Goal: Task Accomplishment & Management: Use online tool/utility

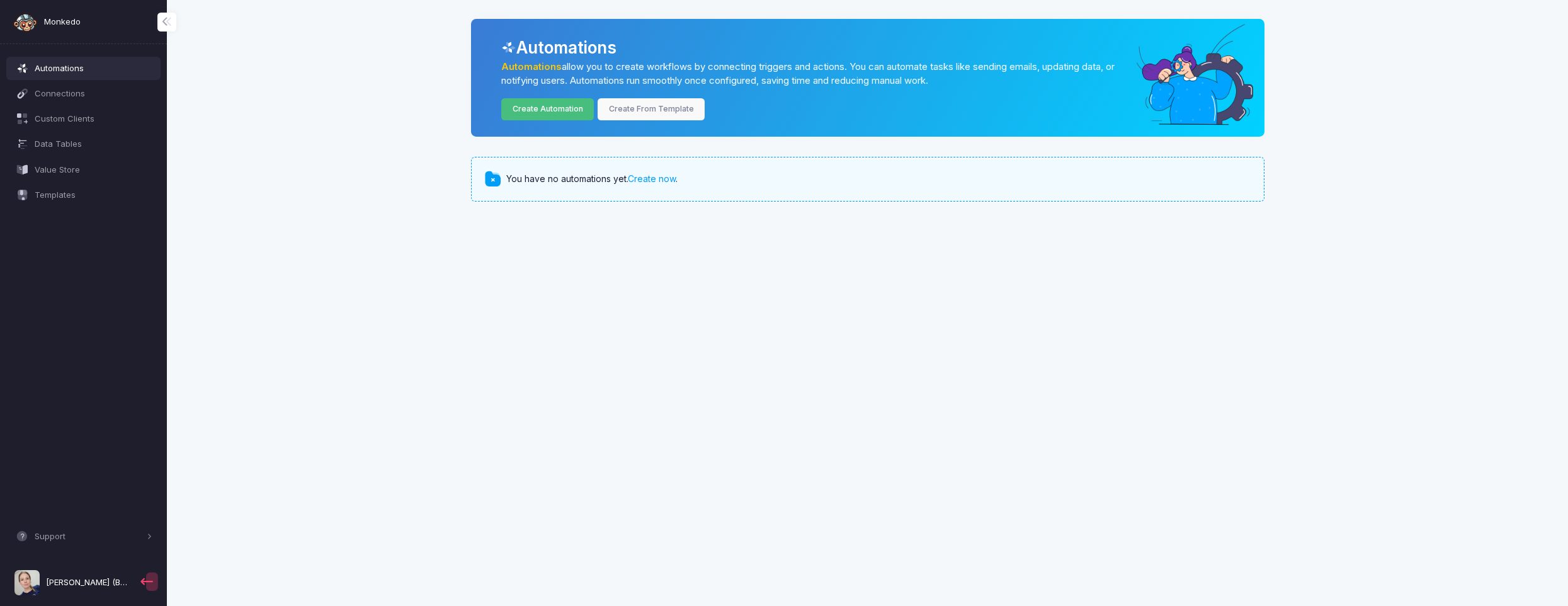
click at [560, 111] on link "Create Automation" at bounding box center [547, 109] width 93 height 22
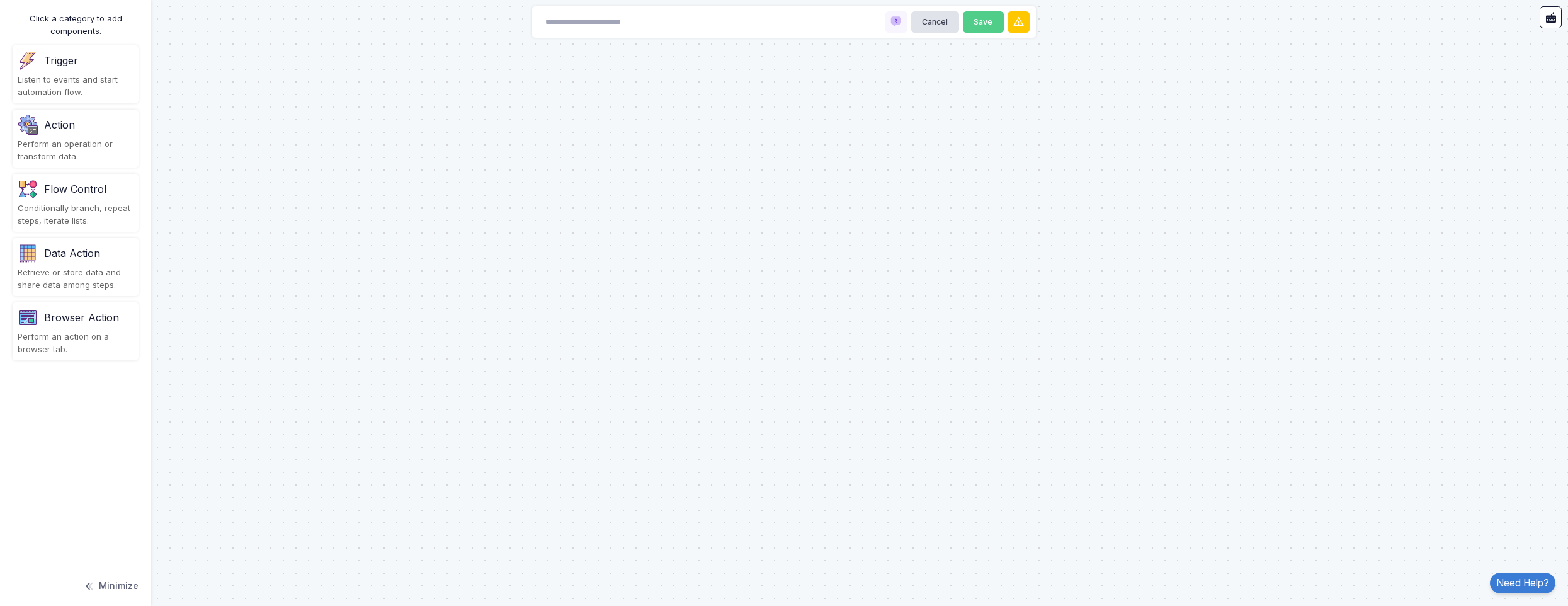
click at [96, 62] on div "Trigger" at bounding box center [76, 60] width 116 height 20
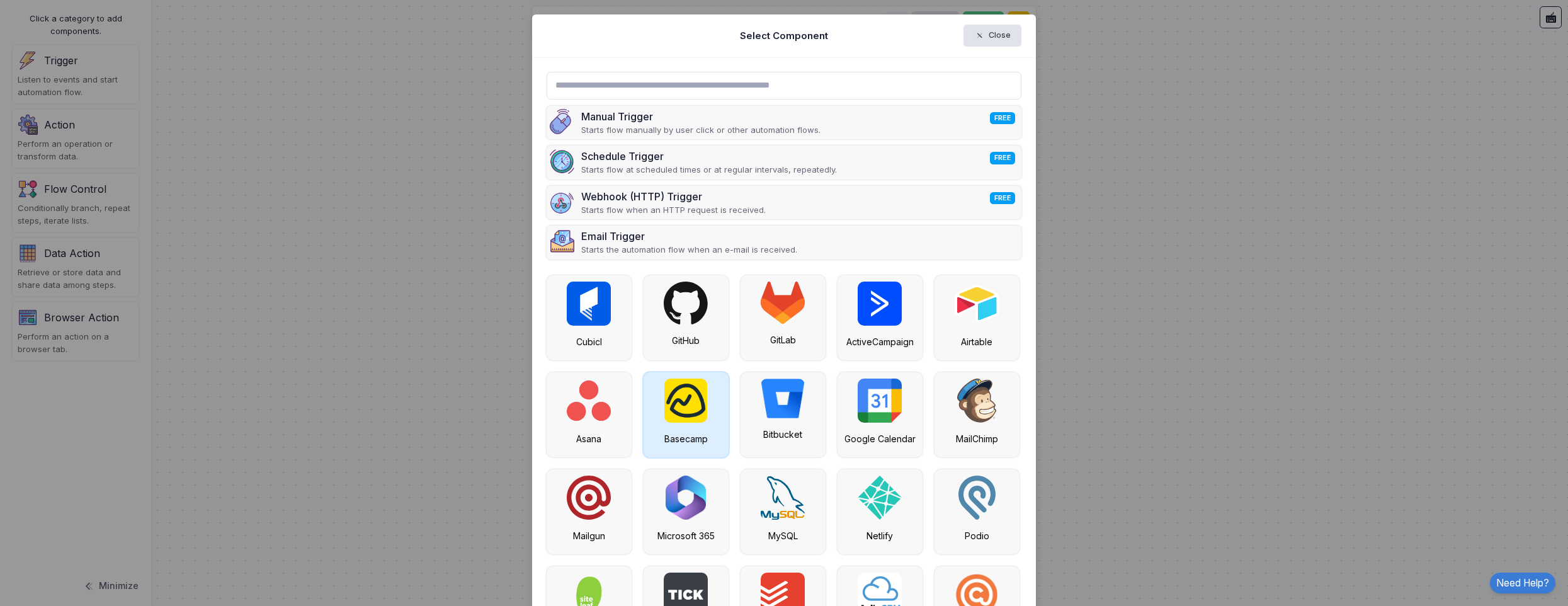
click at [692, 430] on div "Basecamp" at bounding box center [686, 415] width 85 height 85
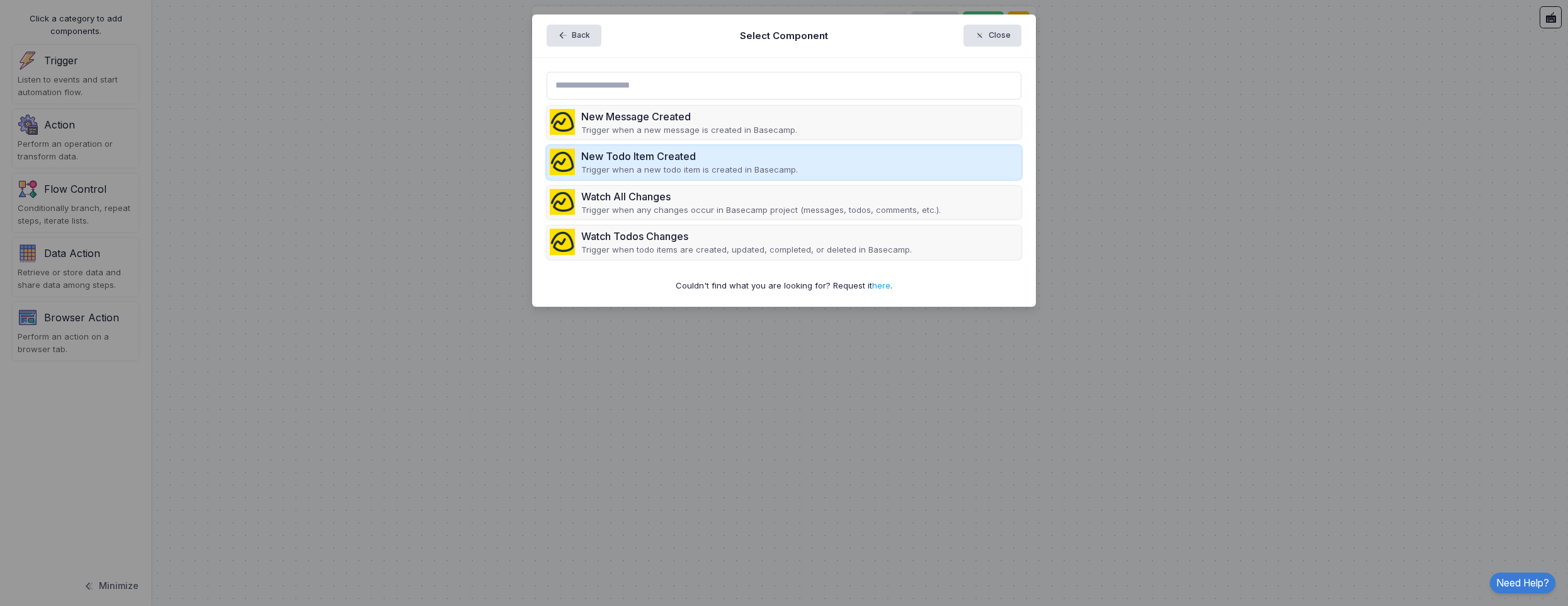
click at [705, 171] on p "Trigger when a new todo item is created in Basecamp." at bounding box center [690, 169] width 217 height 12
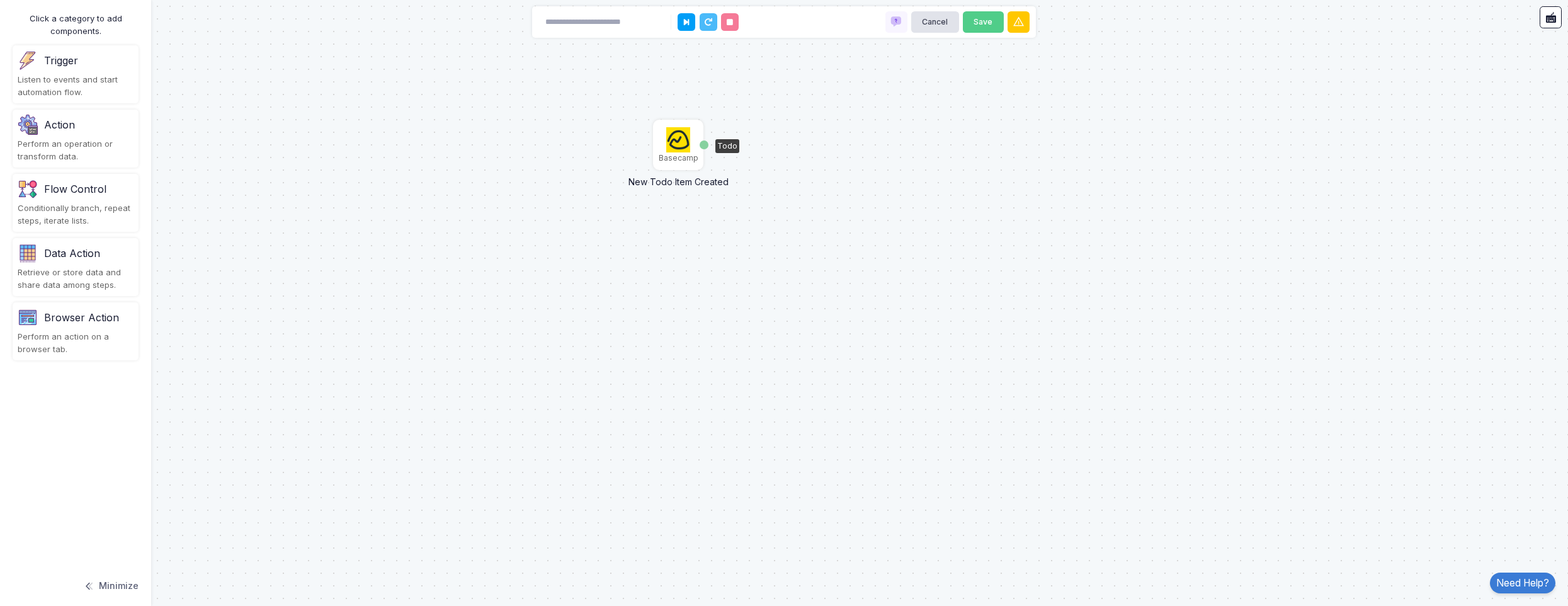
click at [678, 145] on img at bounding box center [679, 139] width 25 height 26
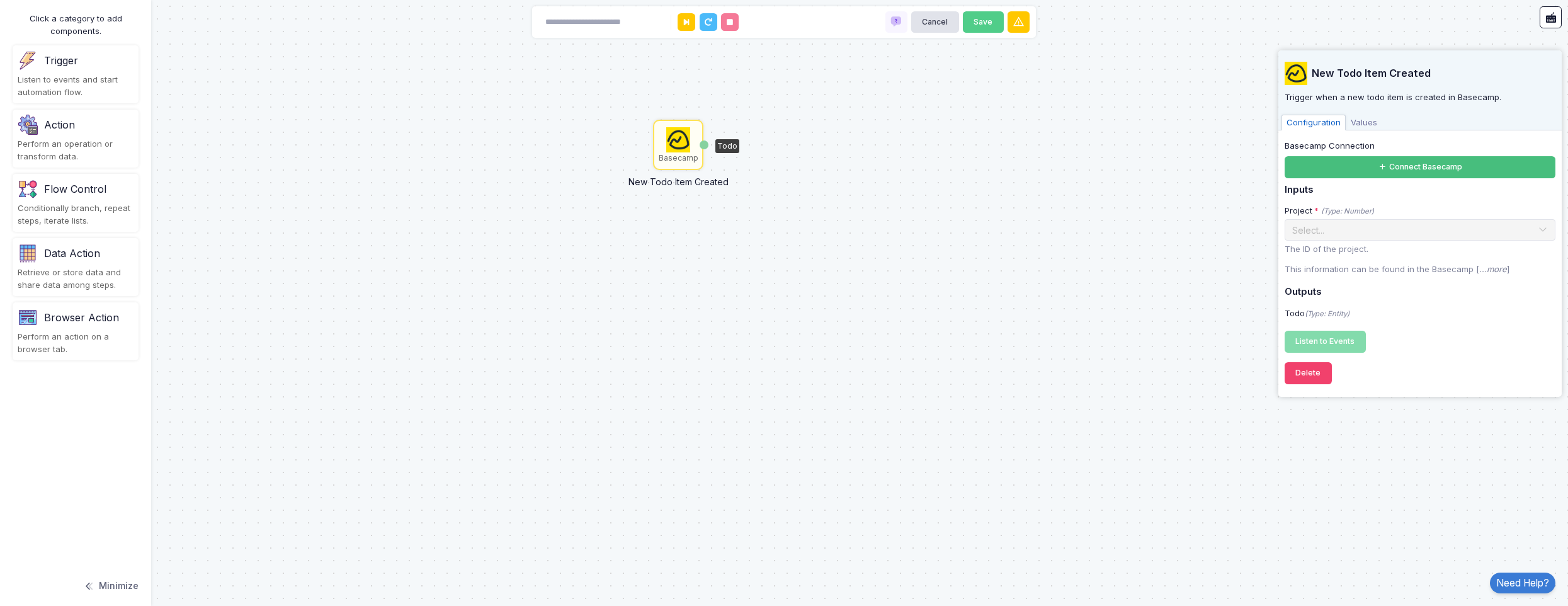
click at [1381, 177] on button "Connect Basecamp" at bounding box center [1420, 167] width 271 height 22
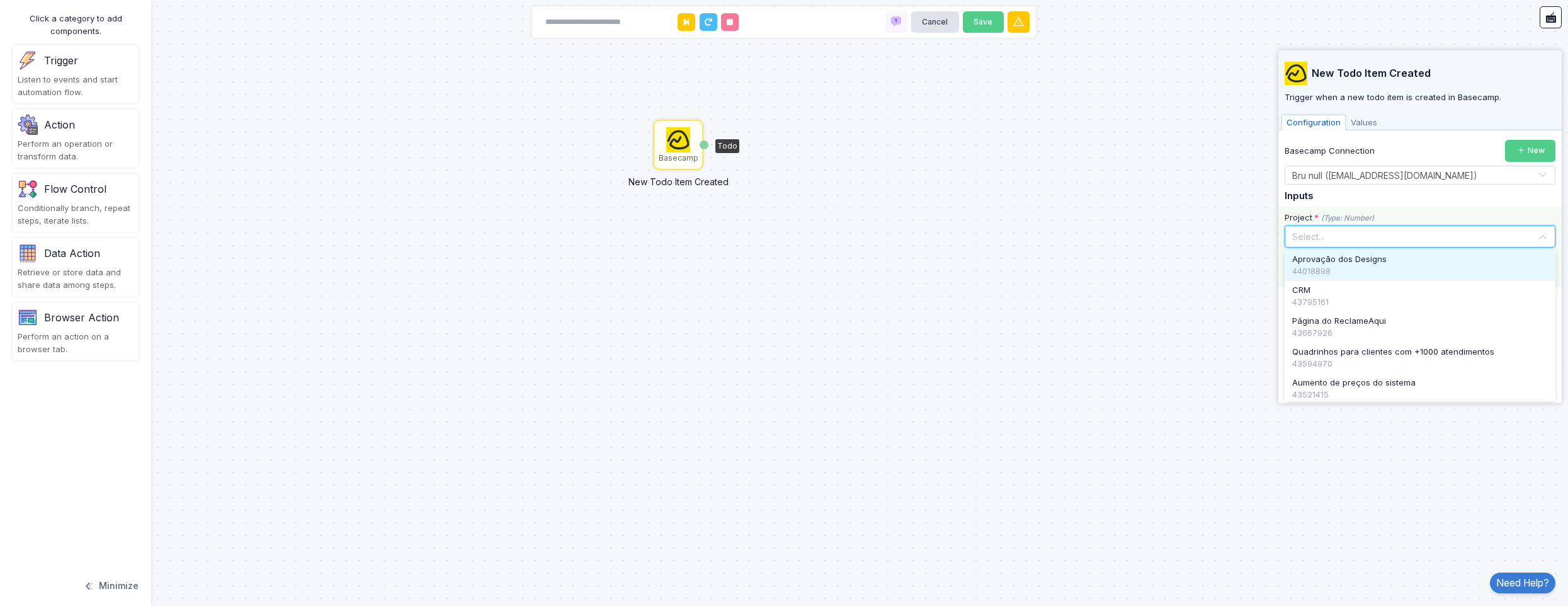
click at [1332, 239] on input "text" at bounding box center [1407, 235] width 232 height 14
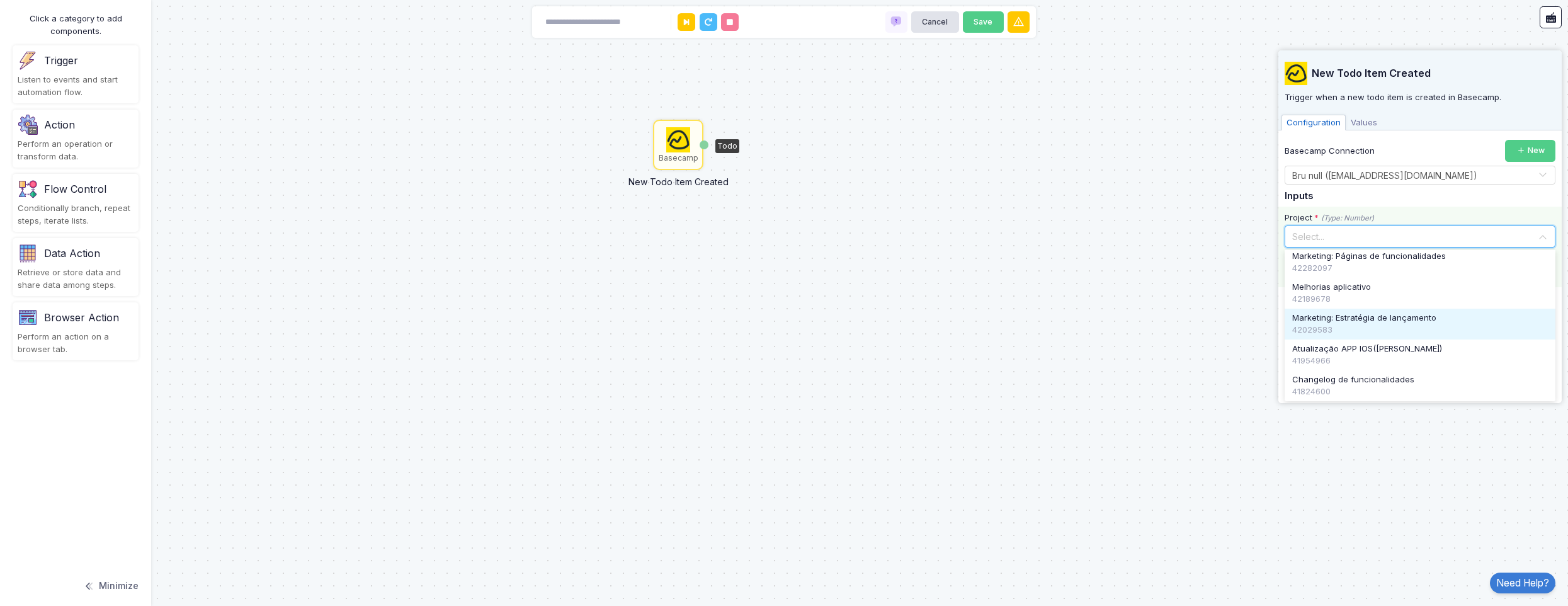
scroll to position [2, 0]
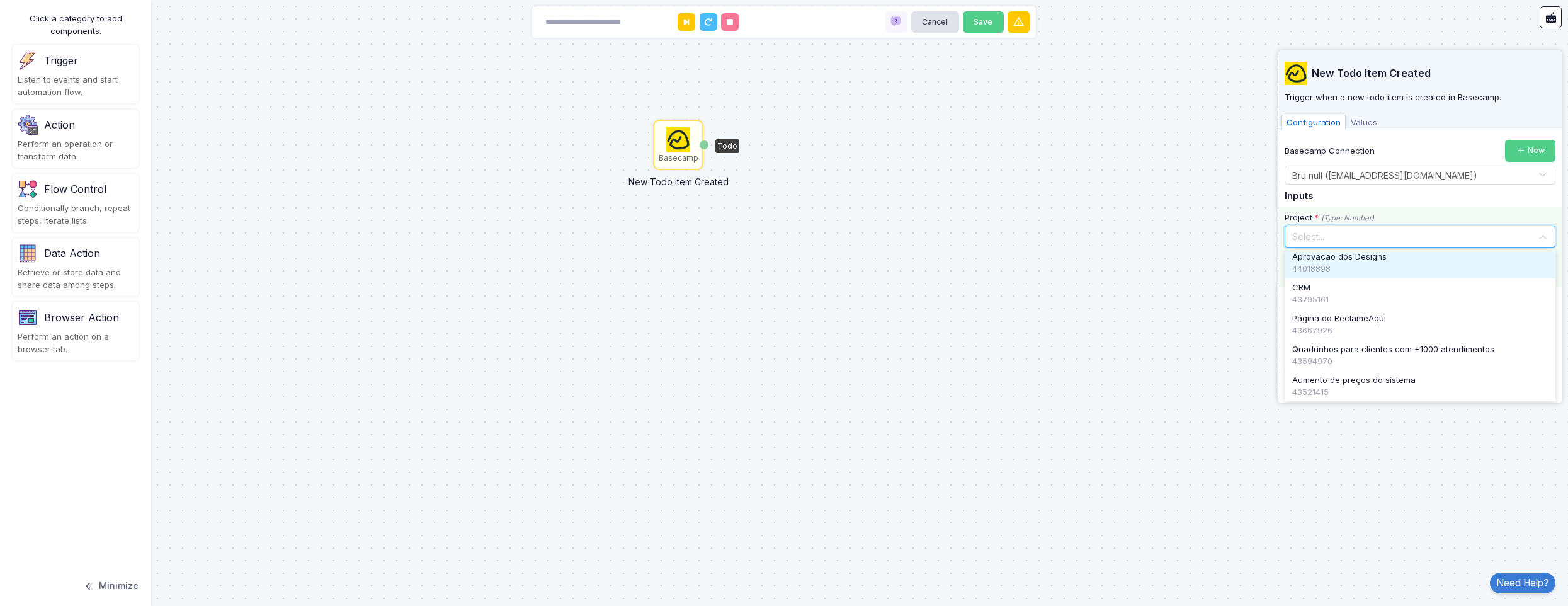
click at [1420, 207] on div "Project * (Type: Number) Select... Aprovação dos Designs 44018898 CRM 43795161 …" at bounding box center [1420, 247] width 283 height 81
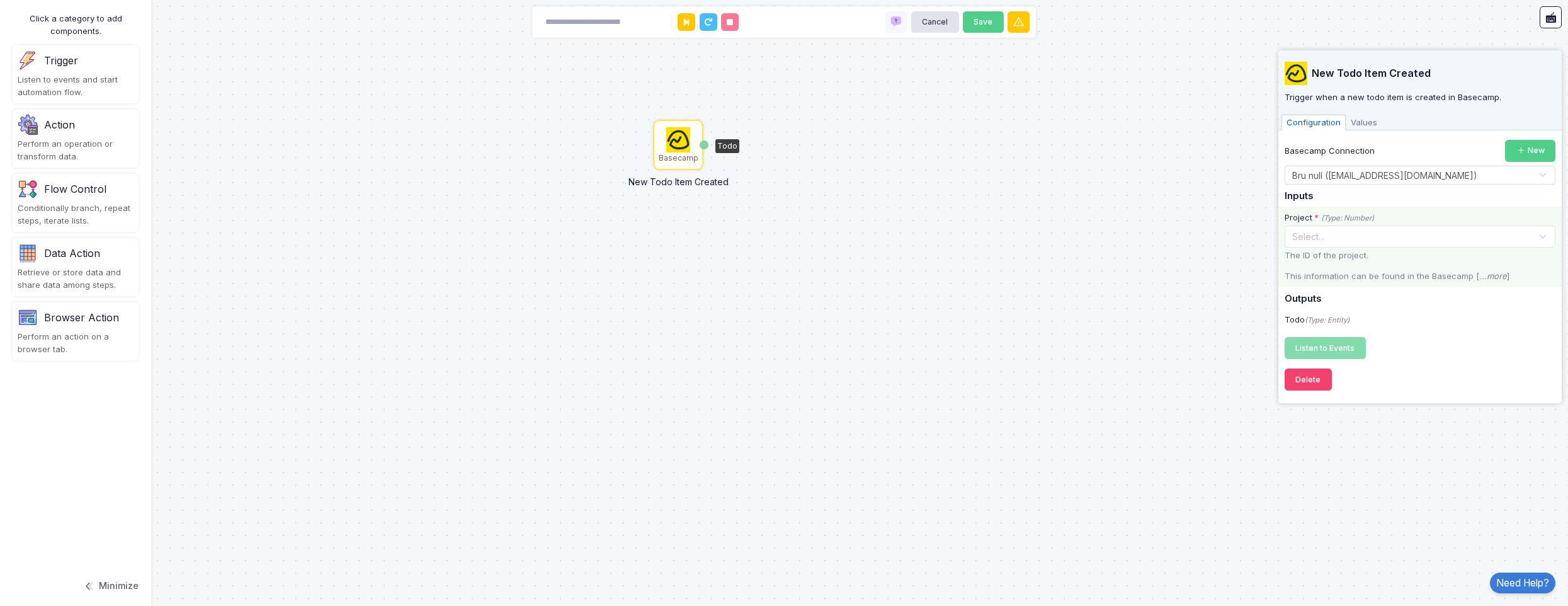
click at [1364, 253] on p "The ID of the project." at bounding box center [1420, 255] width 271 height 12
click at [1355, 253] on p "The ID of the project." at bounding box center [1420, 255] width 271 height 12
click at [1408, 289] on code "AccountID" at bounding box center [1383, 288] width 49 height 12
click at [1376, 265] on div "The ID of the project. This information can be found in the Basecamp [ ...more ]" at bounding box center [1420, 265] width 271 height 33
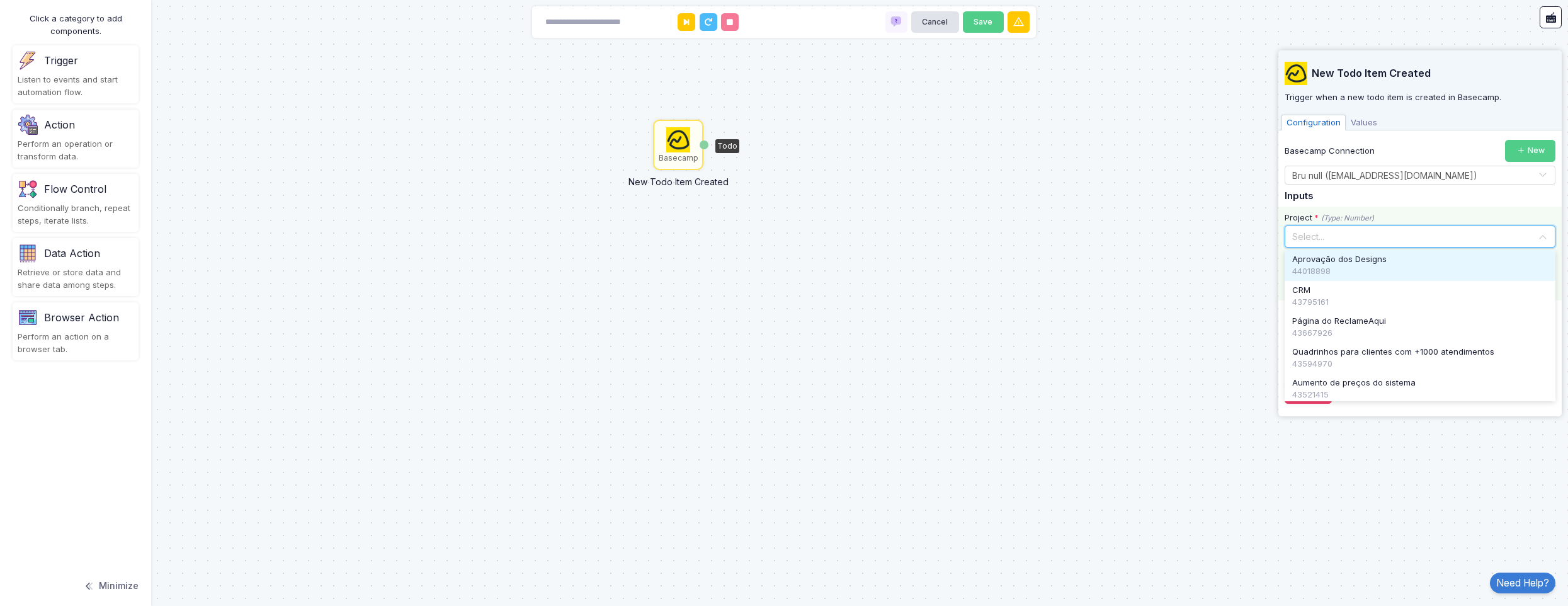
click at [1418, 235] on input "text" at bounding box center [1407, 235] width 232 height 14
click at [1416, 207] on div "Project * (Type: Number) Select... Aprovação dos Designs 44018898 CRM 43795161 …" at bounding box center [1420, 253] width 283 height 94
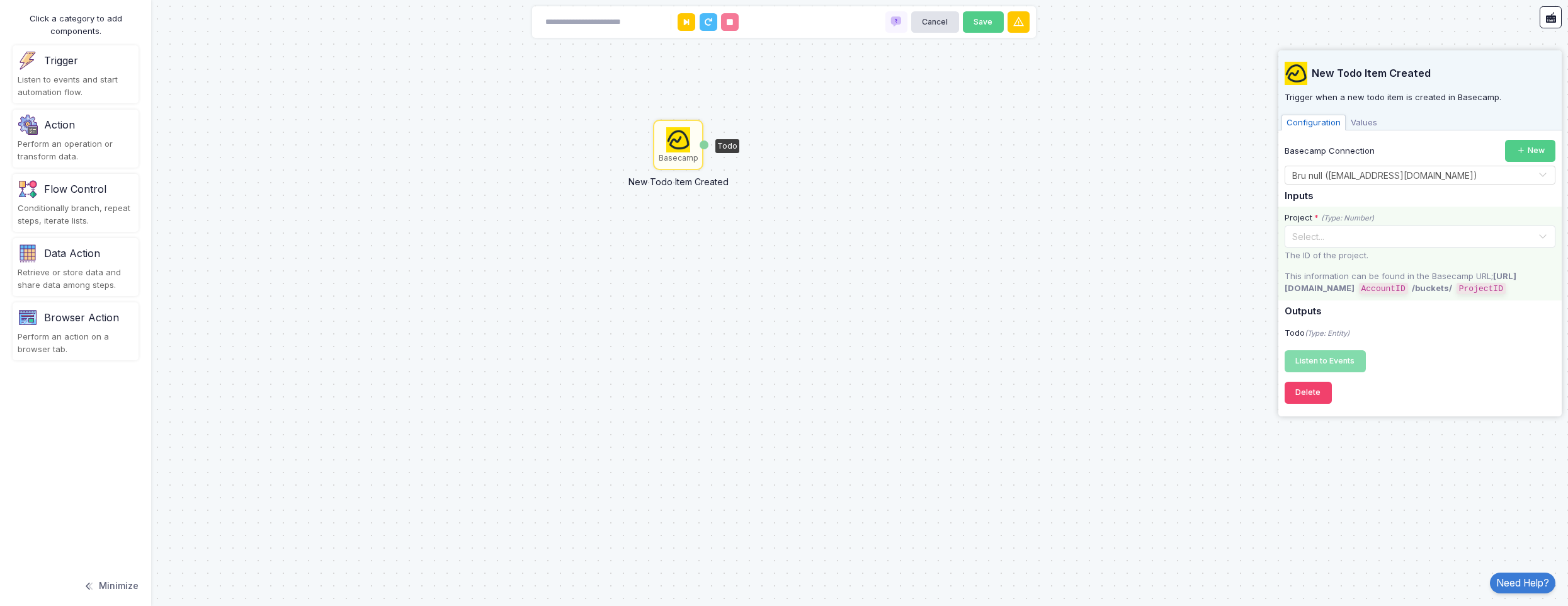
click at [1335, 239] on input "text" at bounding box center [1407, 235] width 232 height 14
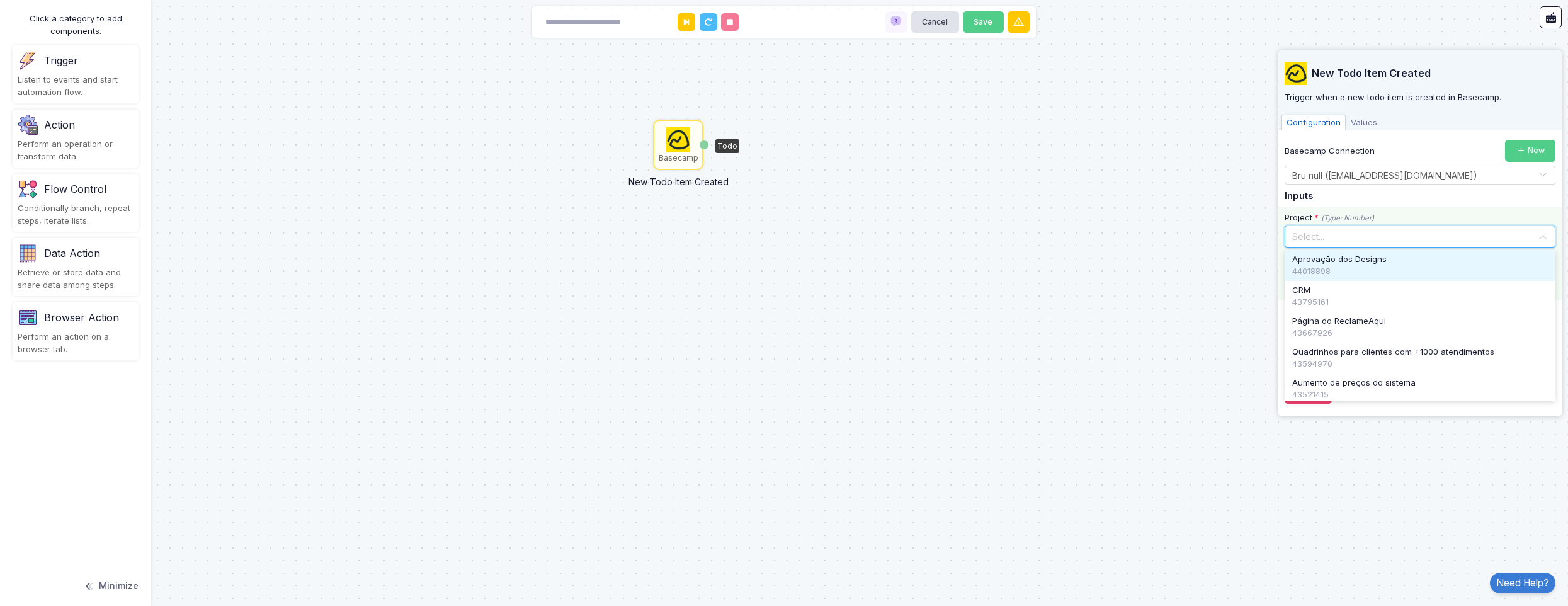
click at [1329, 267] on div "44018898" at bounding box center [1420, 271] width 256 height 12
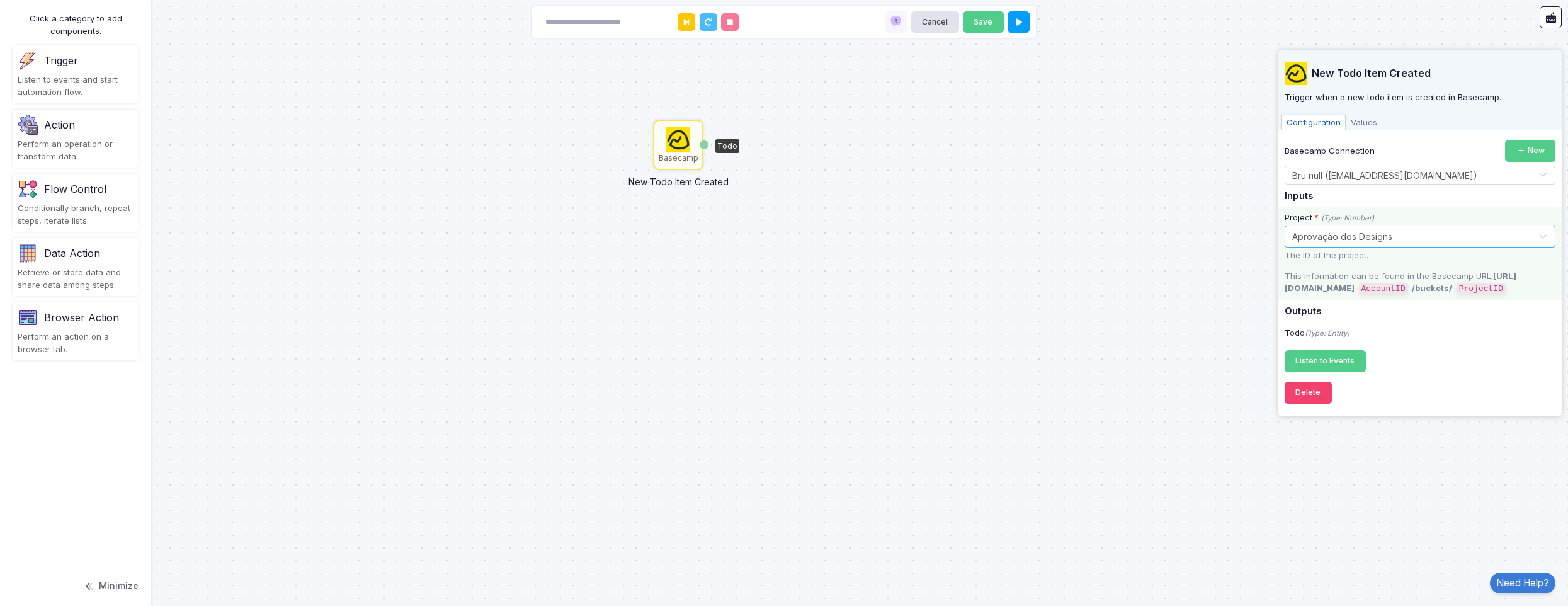
click at [1339, 371] on div "New Todo Item Created Trigger when a new todo item is created in Basecamp. Conf…" at bounding box center [1420, 230] width 271 height 359
click at [1341, 363] on span "Listen to Events" at bounding box center [1325, 361] width 59 height 9
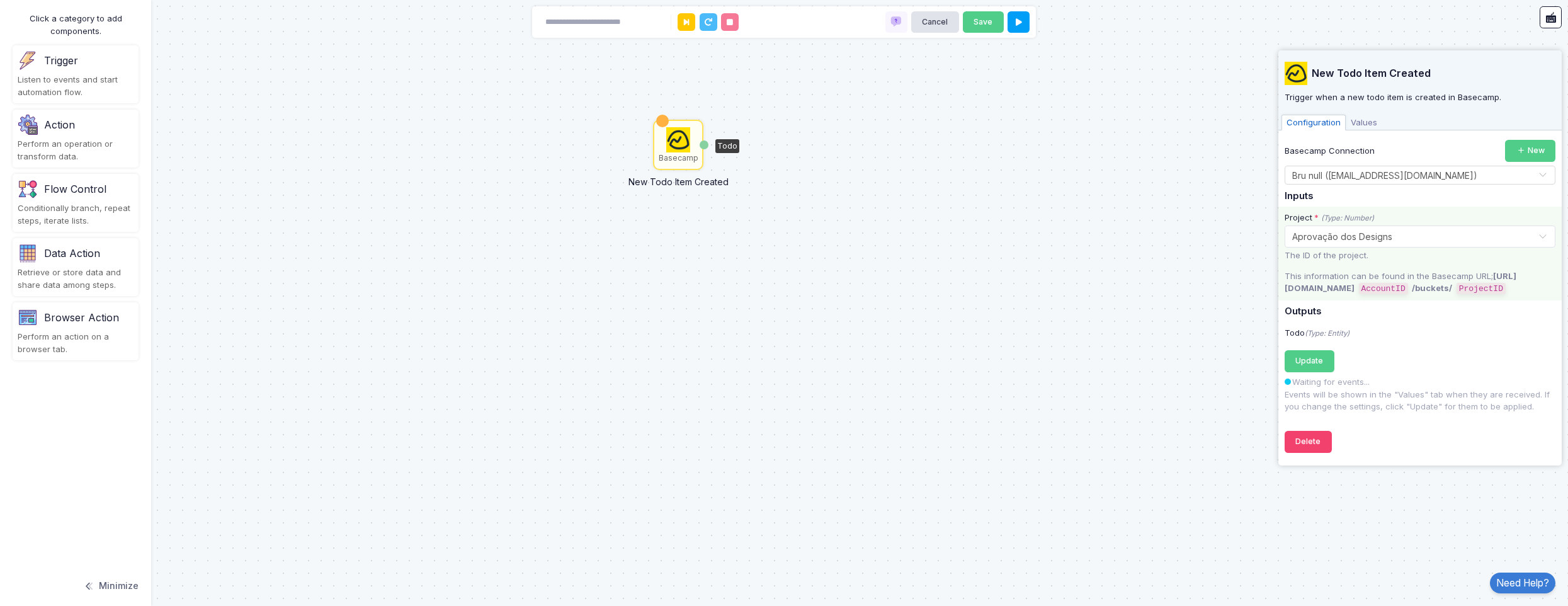
click at [1366, 122] on span "Values" at bounding box center [1364, 122] width 36 height 16
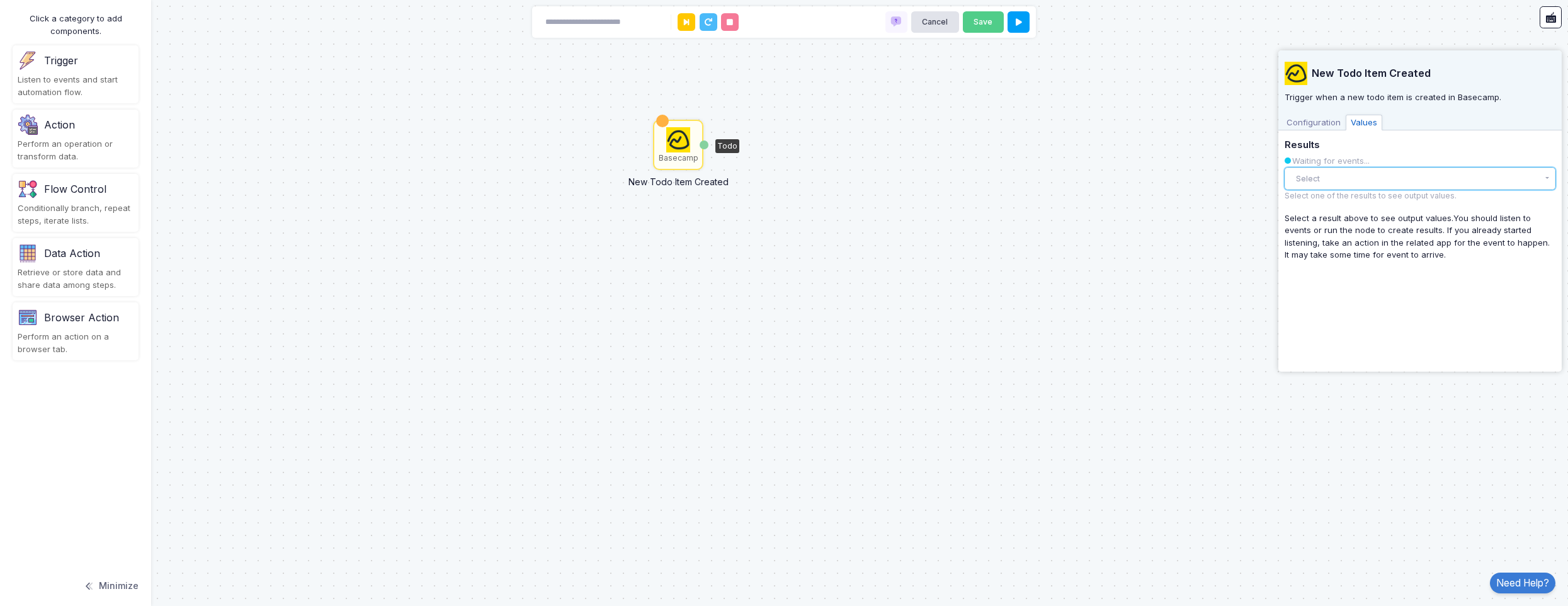
click at [1355, 177] on button "Select" at bounding box center [1420, 178] width 271 height 22
click at [1354, 177] on button "Select" at bounding box center [1420, 178] width 271 height 22
click at [1330, 116] on span "Configuration" at bounding box center [1313, 122] width 64 height 16
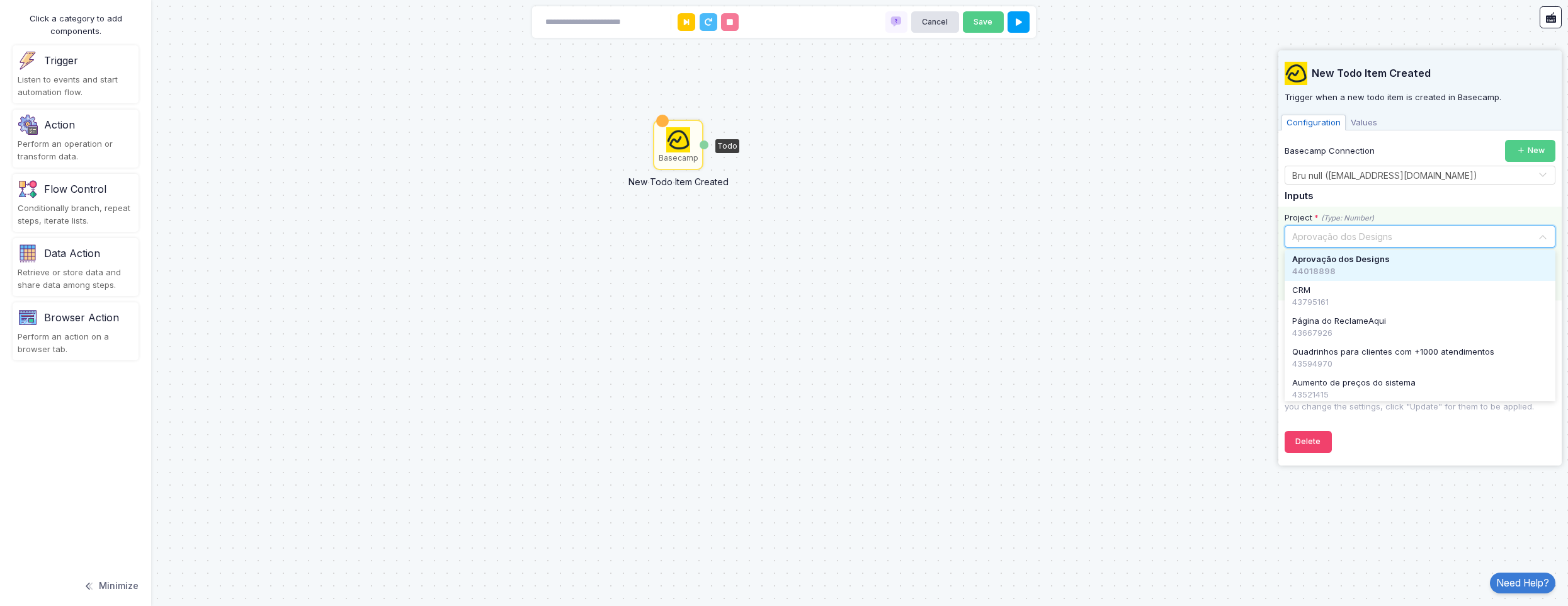
click at [1374, 225] on div "Select... × Aprovação dos Designs" at bounding box center [1420, 236] width 271 height 22
click at [1395, 214] on div "Project * (Type: Number)" at bounding box center [1419, 217] width 269 height 12
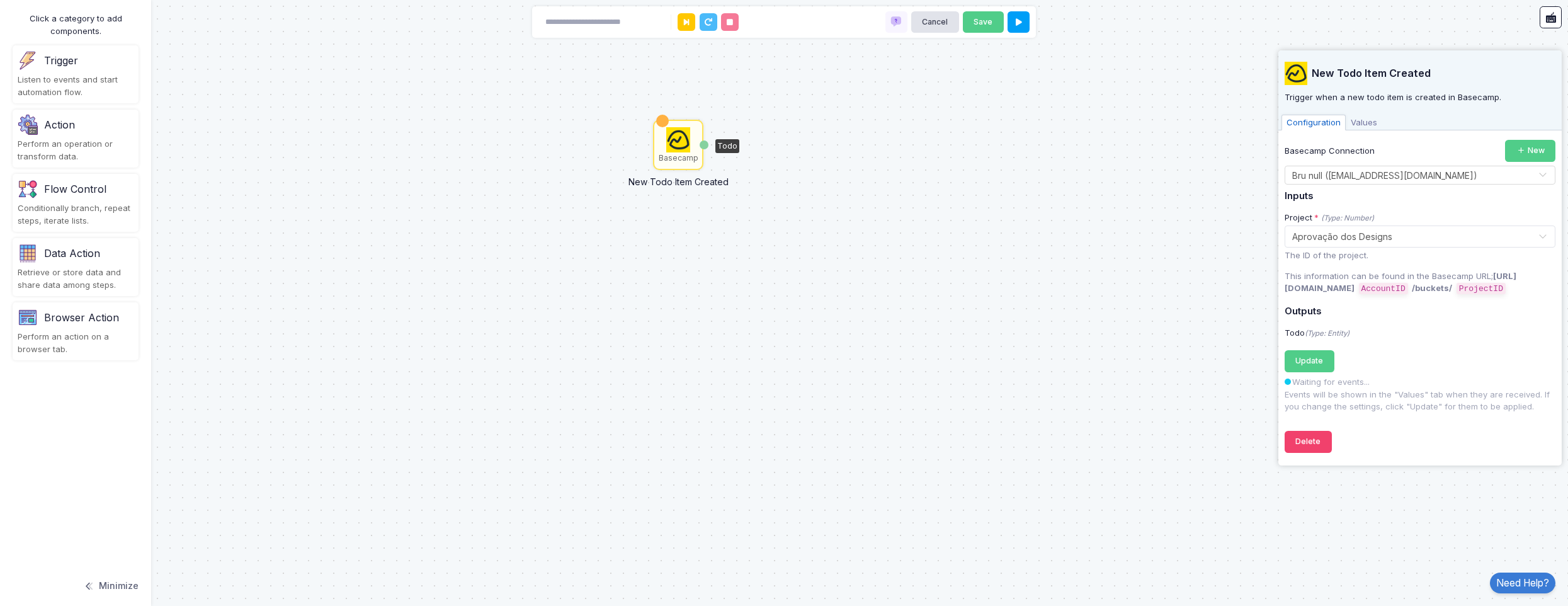
click at [650, 151] on div "Basecamp New Todo Item Created Todo" at bounding box center [784, 303] width 1568 height 606
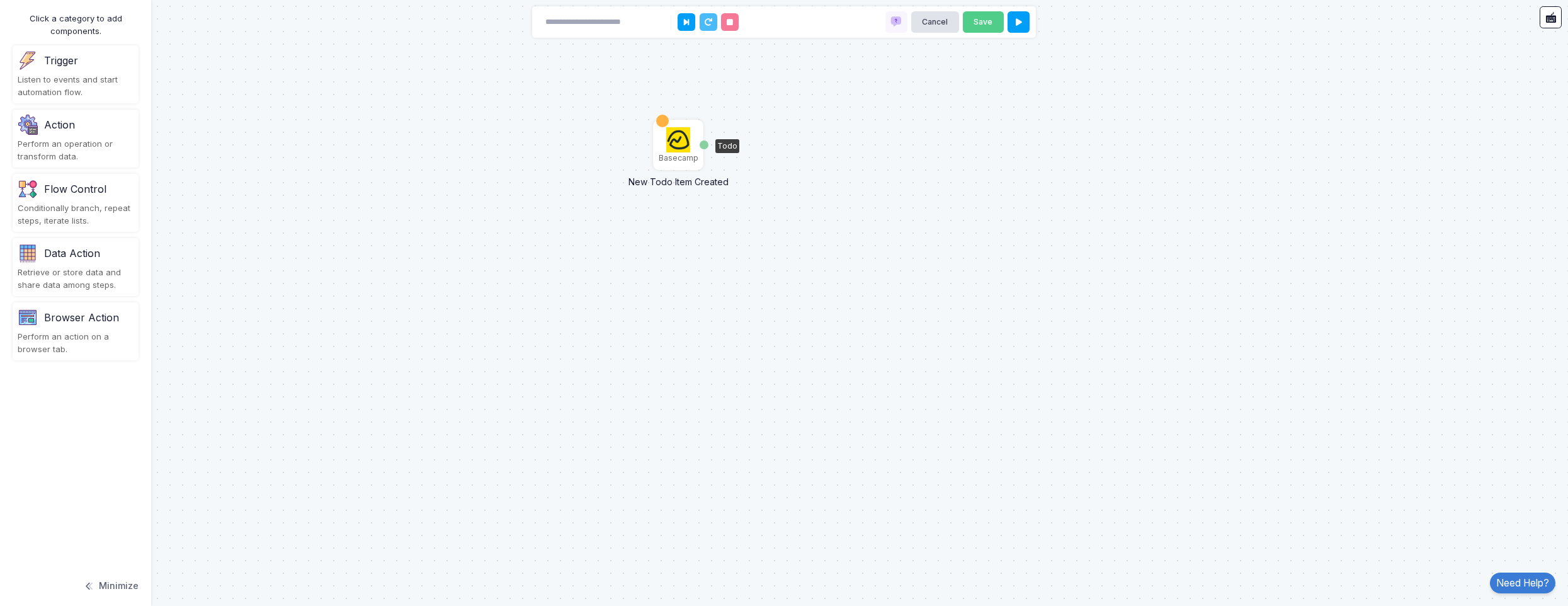
click at [678, 156] on div "Basecamp" at bounding box center [678, 158] width 39 height 12
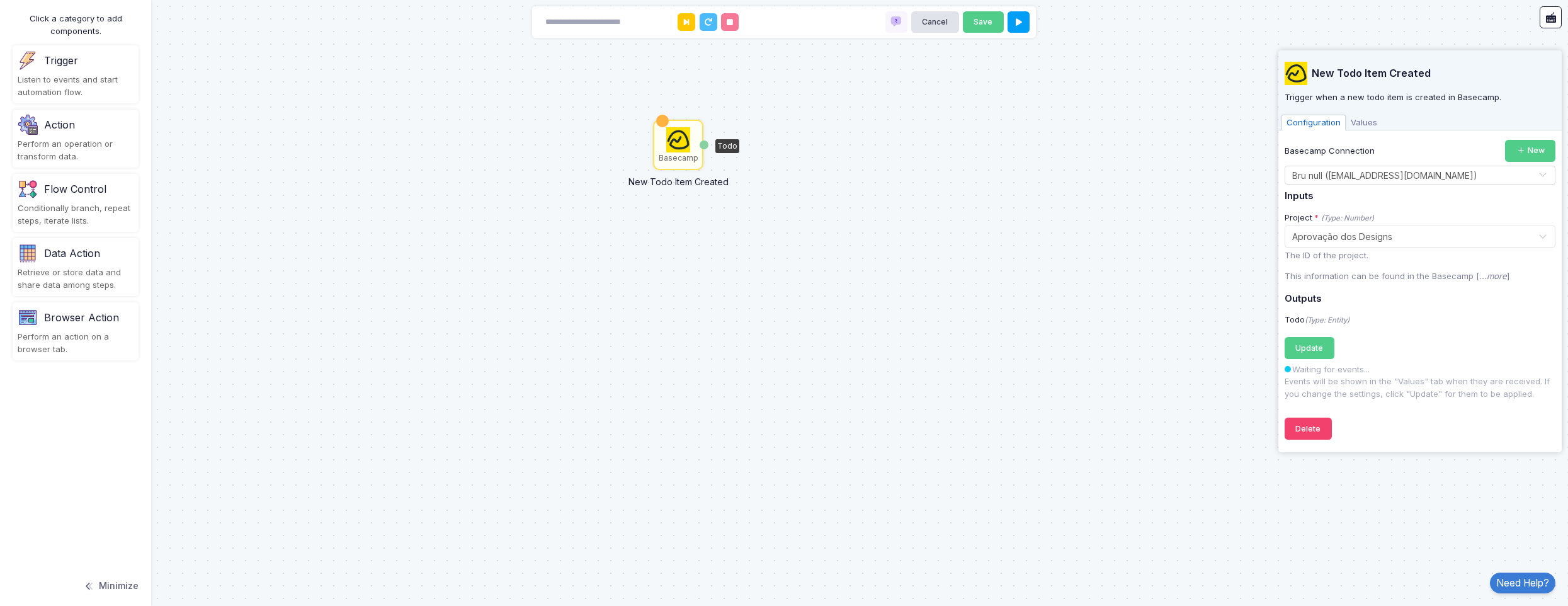
click at [1311, 416] on div "New Todo Item Created Trigger when a new todo item is created in Basecamp. Conf…" at bounding box center [1420, 248] width 271 height 395
click at [1309, 423] on button "Delete" at bounding box center [1308, 428] width 47 height 22
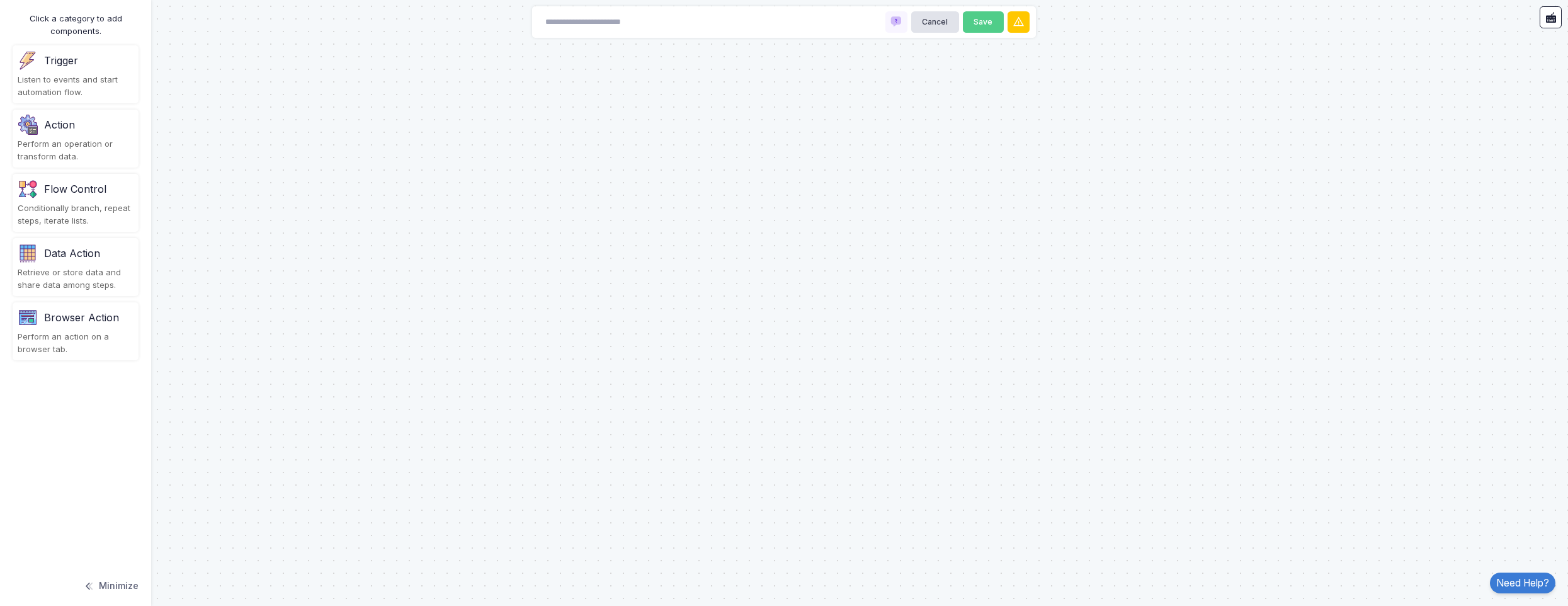
click at [795, 187] on div at bounding box center [784, 303] width 1568 height 606
click at [67, 80] on div "Listen to events and start automation flow." at bounding box center [76, 86] width 116 height 25
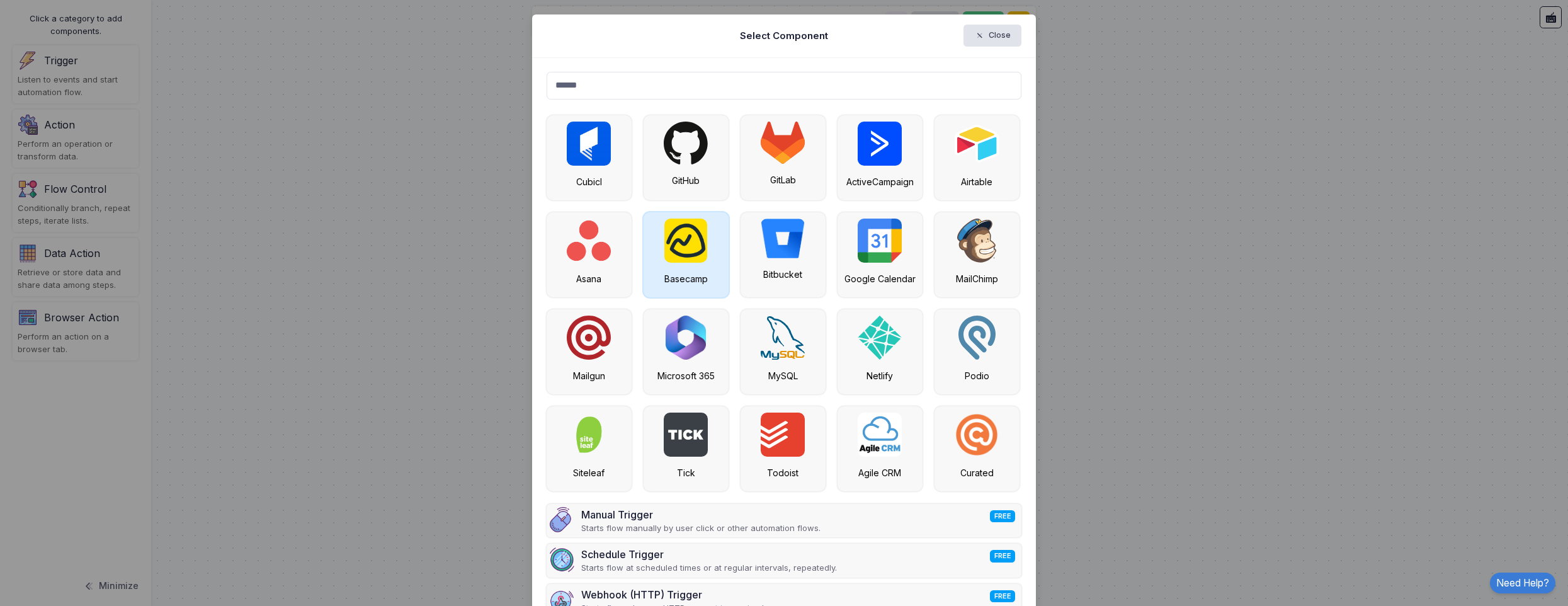
type input "******"
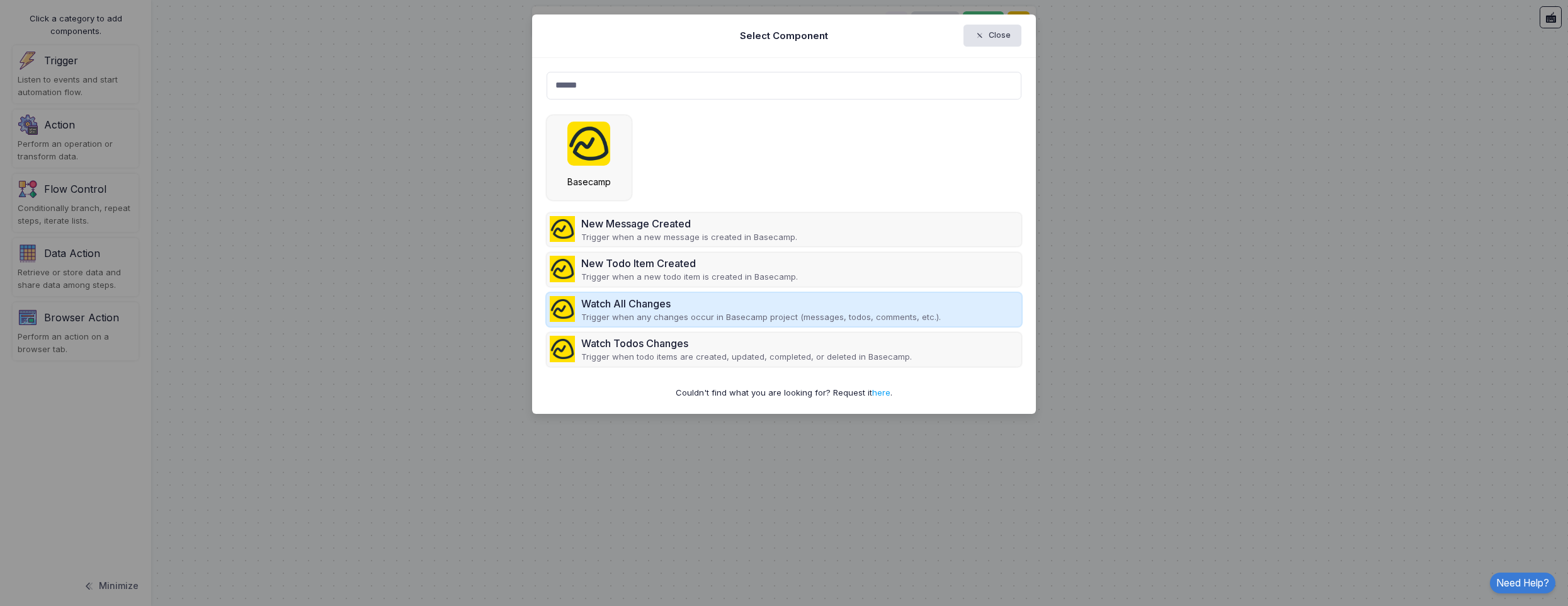
click at [677, 315] on p "Trigger when any changes occur in Basecamp project (messages, todos, comments, …" at bounding box center [761, 317] width 359 height 12
click at [694, 310] on div "Watch All Changes" at bounding box center [761, 303] width 359 height 15
click at [687, 309] on div "Watch All Changes" at bounding box center [761, 303] width 359 height 15
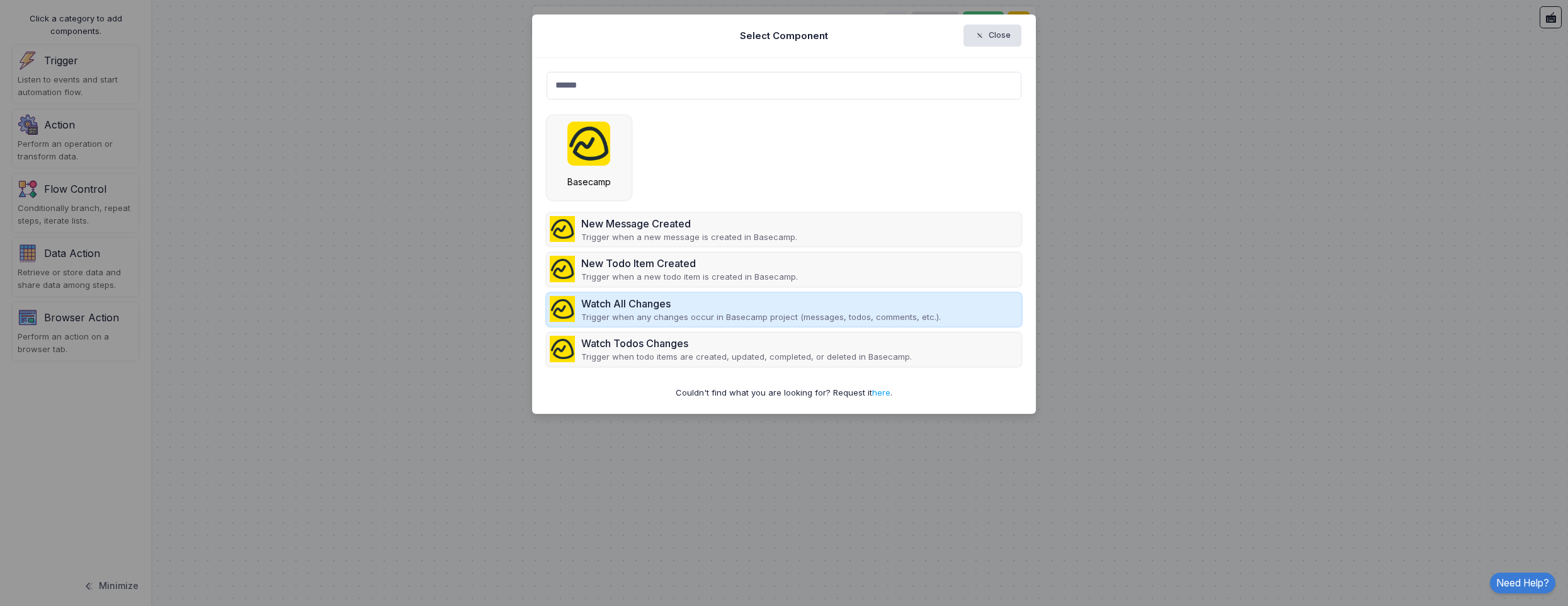
click at [687, 309] on div "Watch All Changes" at bounding box center [761, 303] width 359 height 15
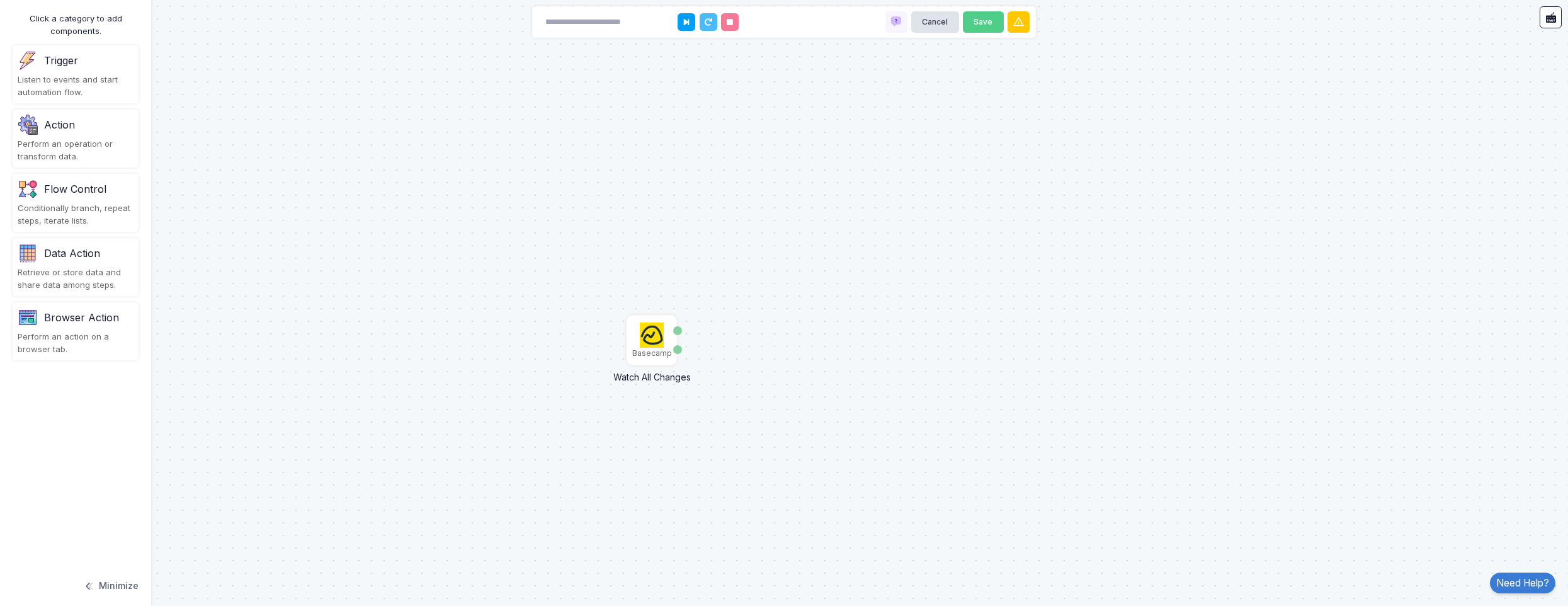
click at [652, 332] on div "Watch Todos Changes Trigger when todo items are created, updated, completed, or…" at bounding box center [746, 318] width 331 height 28
click at [654, 343] on img at bounding box center [652, 334] width 25 height 26
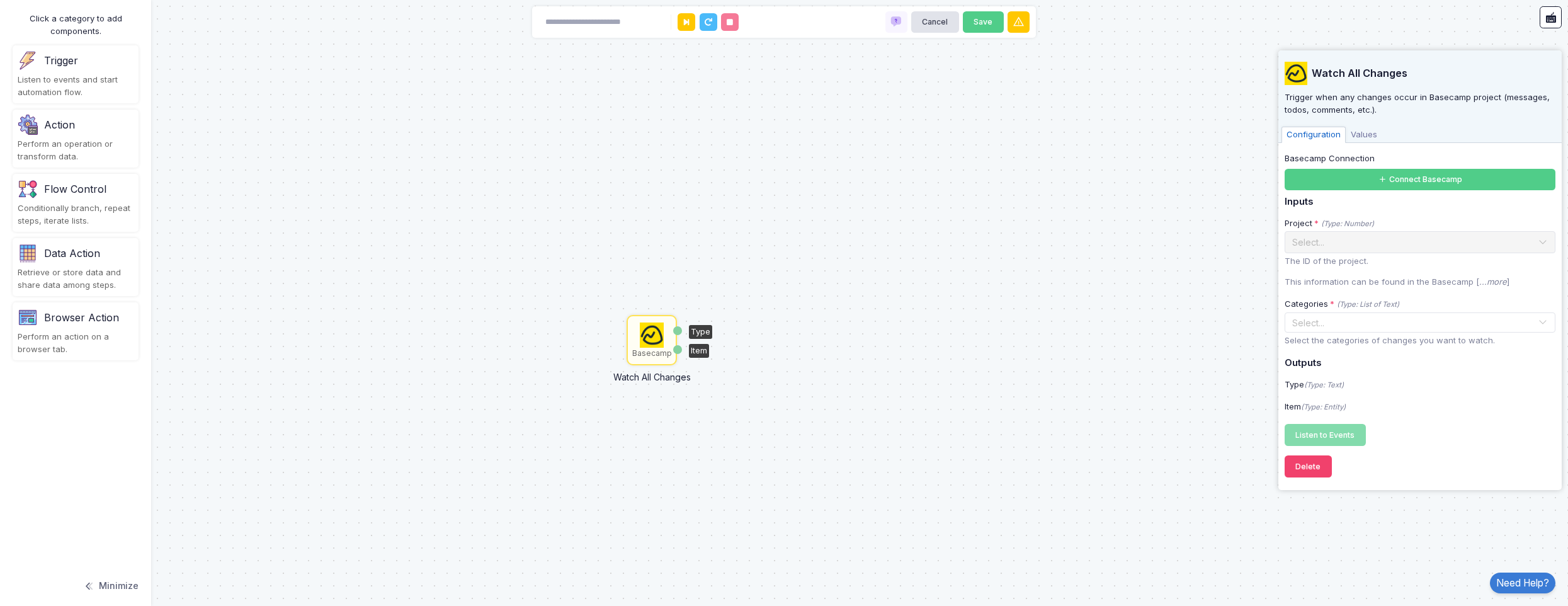
click at [702, 331] on div "Type" at bounding box center [701, 332] width 23 height 14
click at [697, 349] on div "Item" at bounding box center [699, 351] width 20 height 14
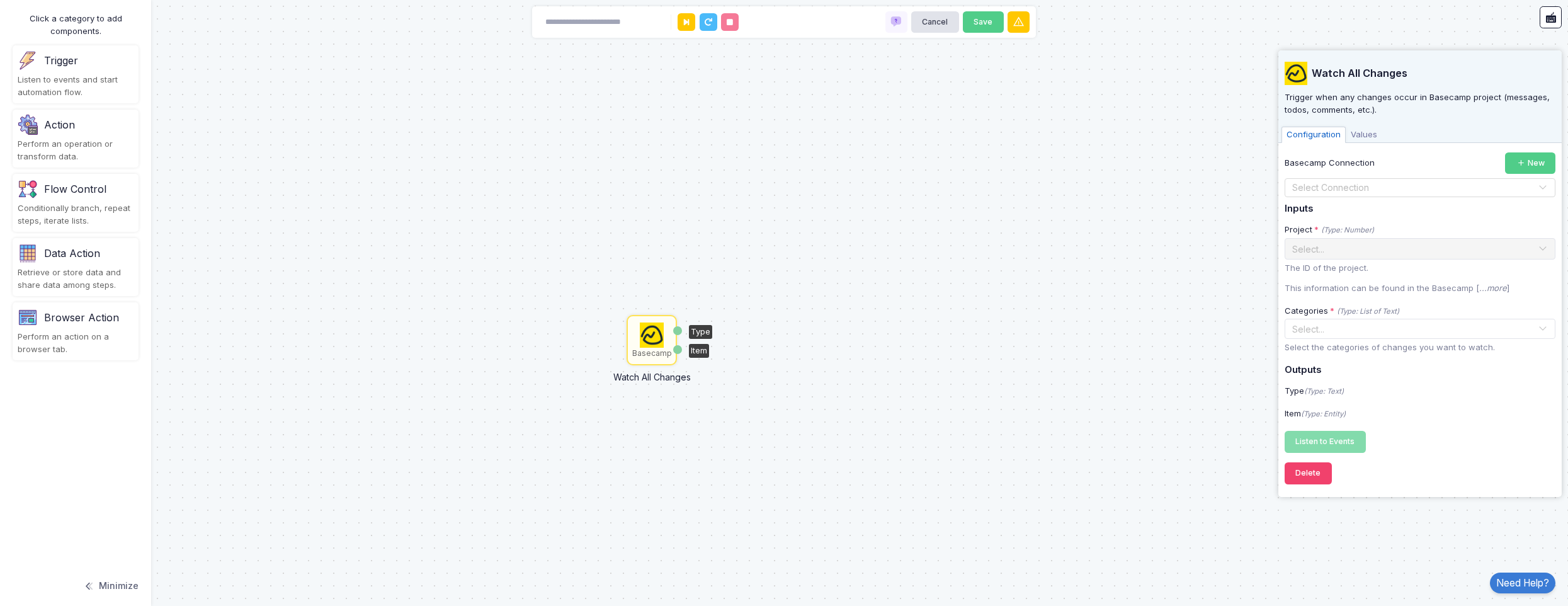
click at [1343, 190] on input "text" at bounding box center [1407, 188] width 232 height 14
click at [1347, 213] on span "Bru null ([EMAIL_ADDRESS][DOMAIN_NAME])" at bounding box center [1378, 208] width 171 height 10
click at [1322, 253] on input "text" at bounding box center [1407, 248] width 232 height 14
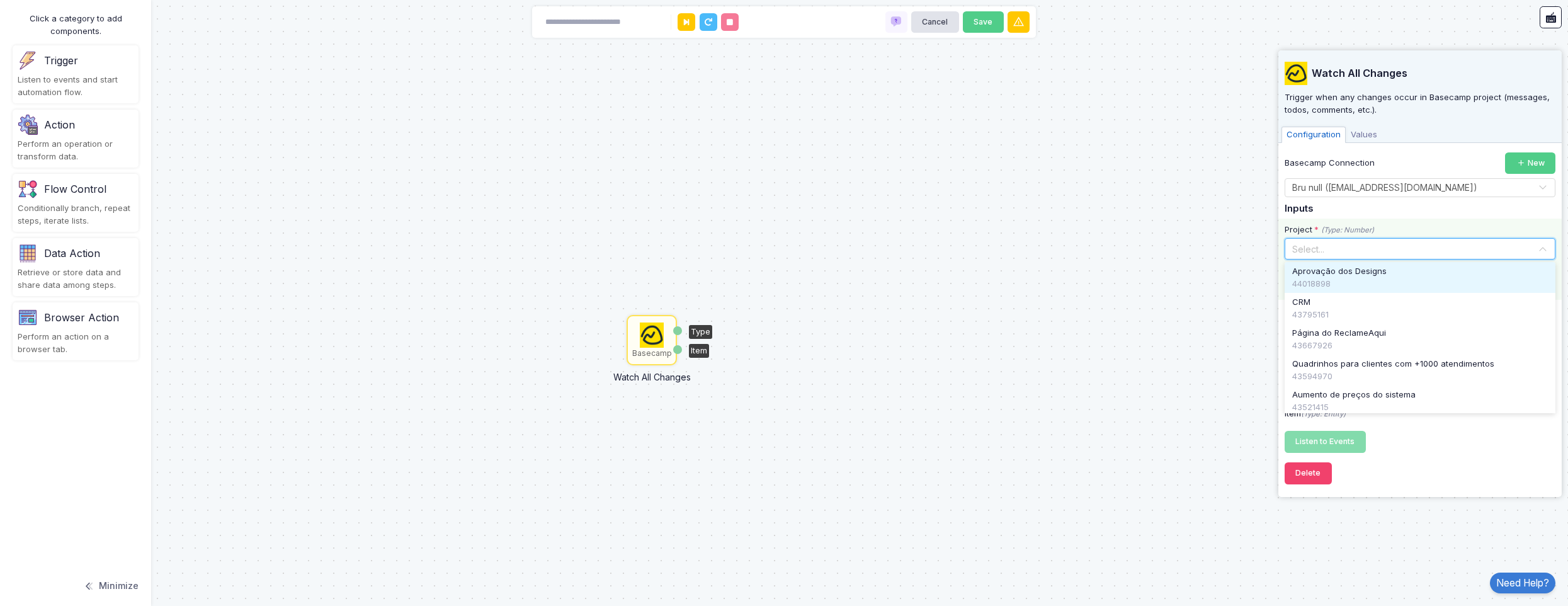
click at [1322, 253] on input "text" at bounding box center [1407, 248] width 232 height 14
click at [1379, 217] on div "Basecamp Connection New Select Connection × Bru null ([EMAIL_ADDRESS][DOMAIN_NA…" at bounding box center [1420, 303] width 271 height 300
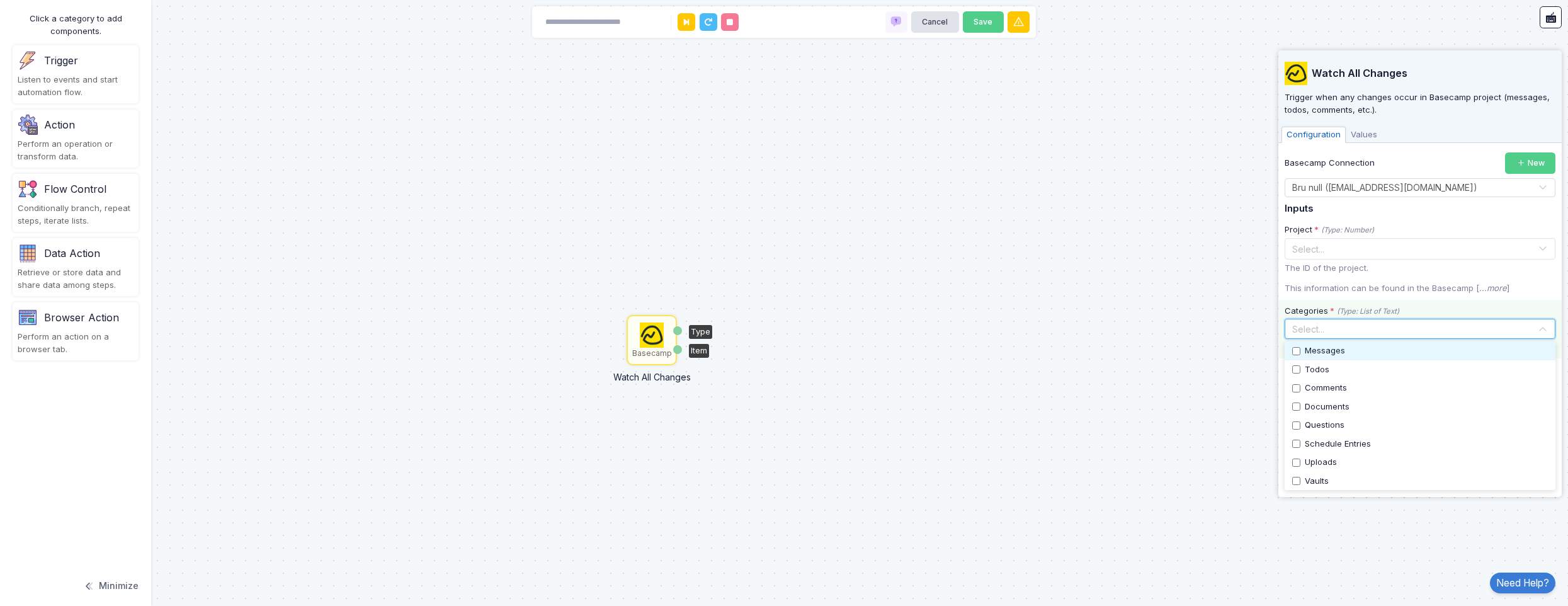
click at [1369, 322] on input "text" at bounding box center [1413, 329] width 249 height 14
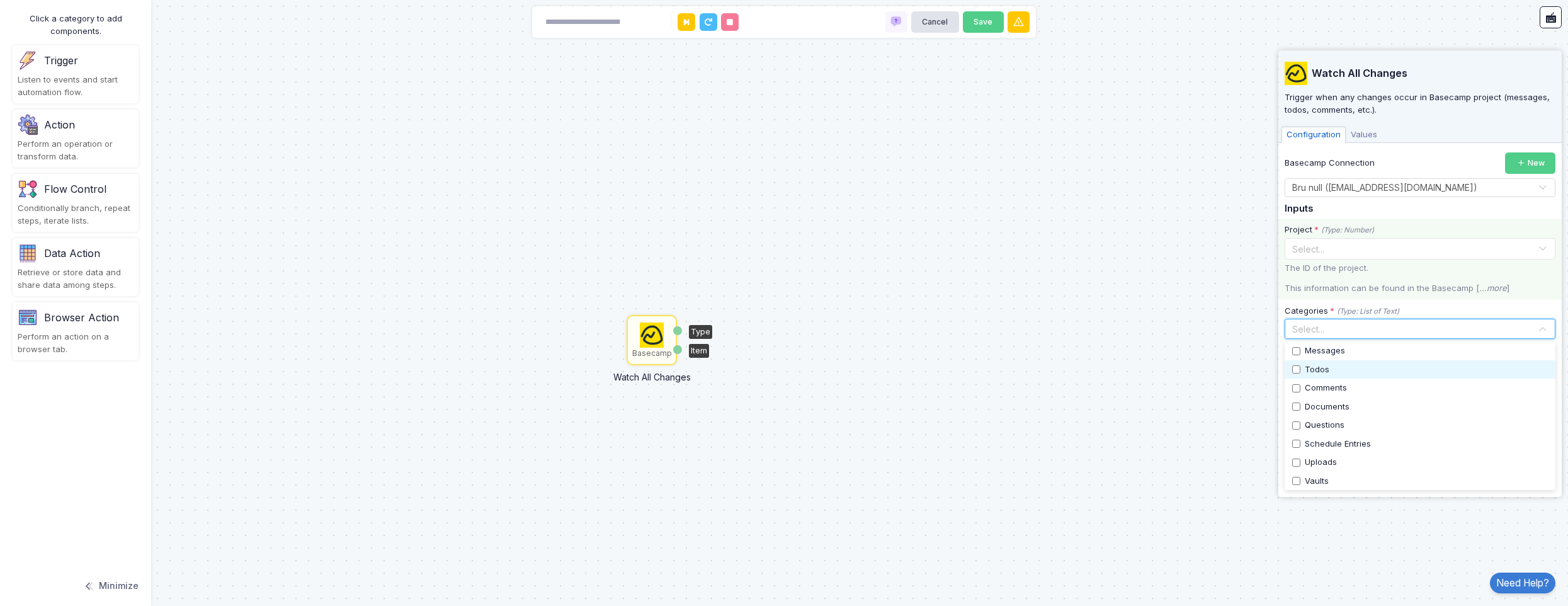
click at [1302, 366] on div "Todos" at bounding box center [1420, 369] width 256 height 12
click at [1386, 217] on div "Basecamp Connection New Select Connection × Bru null ([EMAIL_ADDRESS][DOMAIN_NA…" at bounding box center [1420, 303] width 271 height 300
click at [1515, 241] on input "text" at bounding box center [1407, 248] width 232 height 14
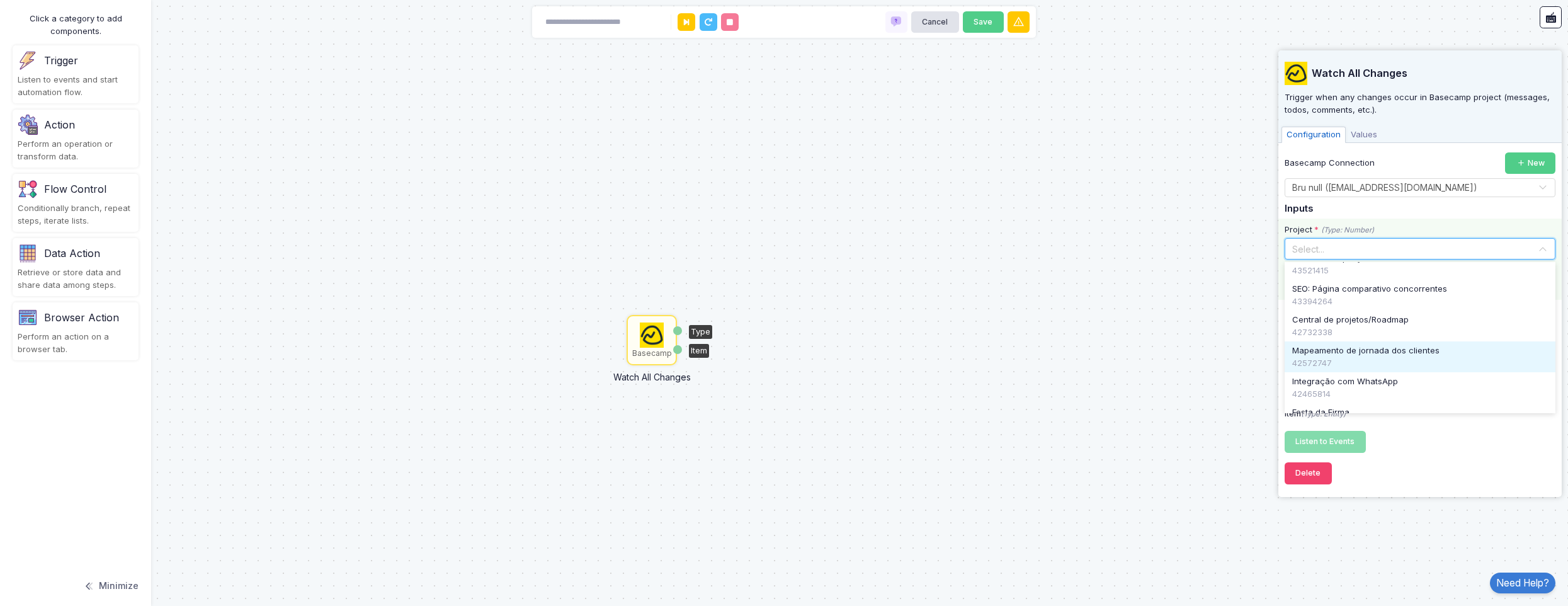
scroll to position [0, 0]
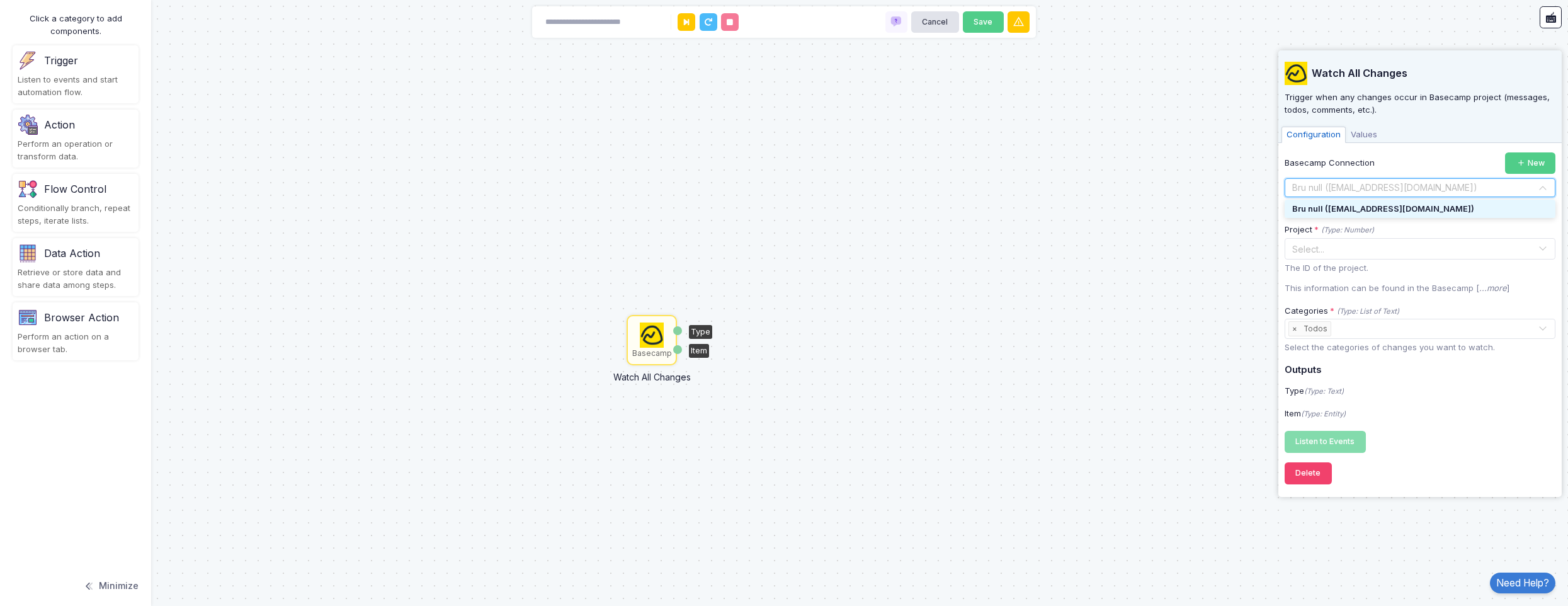
click at [1375, 197] on div "Select Connection × Bru null ([EMAIL_ADDRESS][DOMAIN_NAME]) ×" at bounding box center [1420, 187] width 271 height 19
click at [1374, 190] on input "text" at bounding box center [1407, 188] width 232 height 14
click at [1399, 227] on div "Project * (Type: Number)" at bounding box center [1419, 230] width 269 height 12
click at [1337, 388] on icon "(Type: Text)" at bounding box center [1324, 390] width 39 height 9
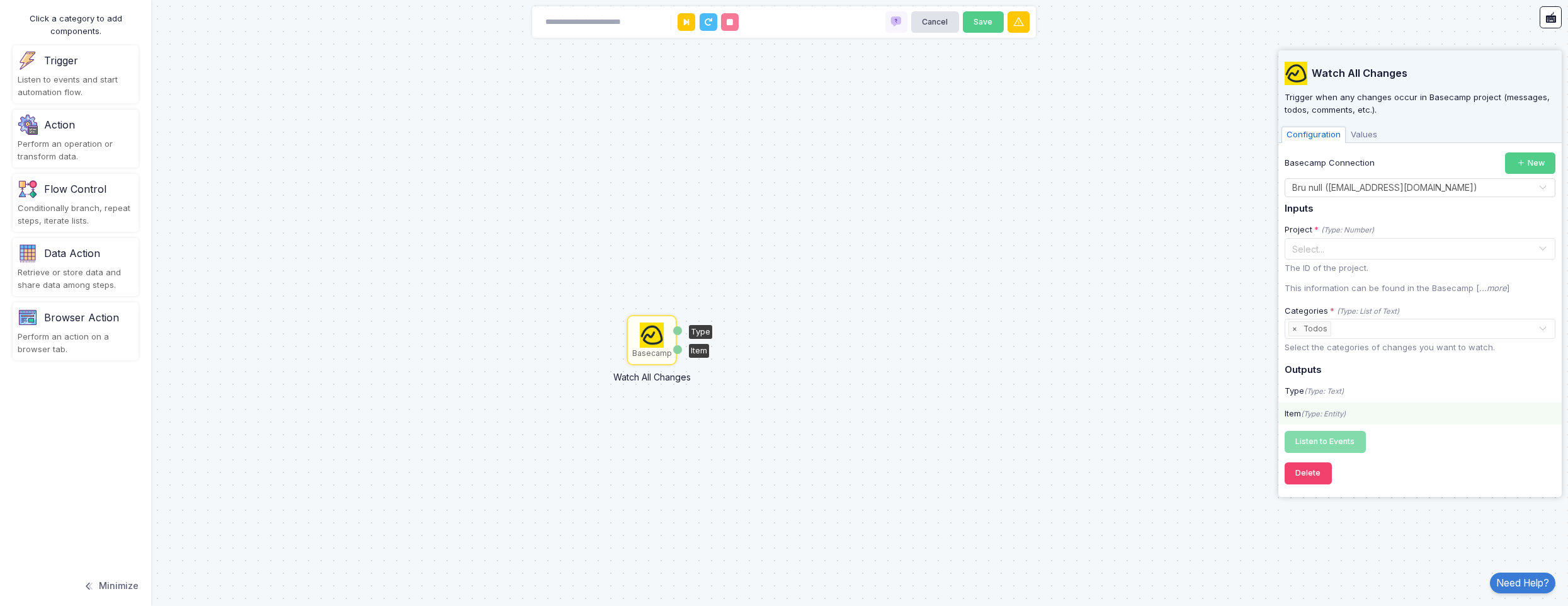
click at [1361, 406] on div "Item (Type: Entity)" at bounding box center [1420, 413] width 283 height 22
click at [1369, 142] on span "Values" at bounding box center [1364, 134] width 36 height 16
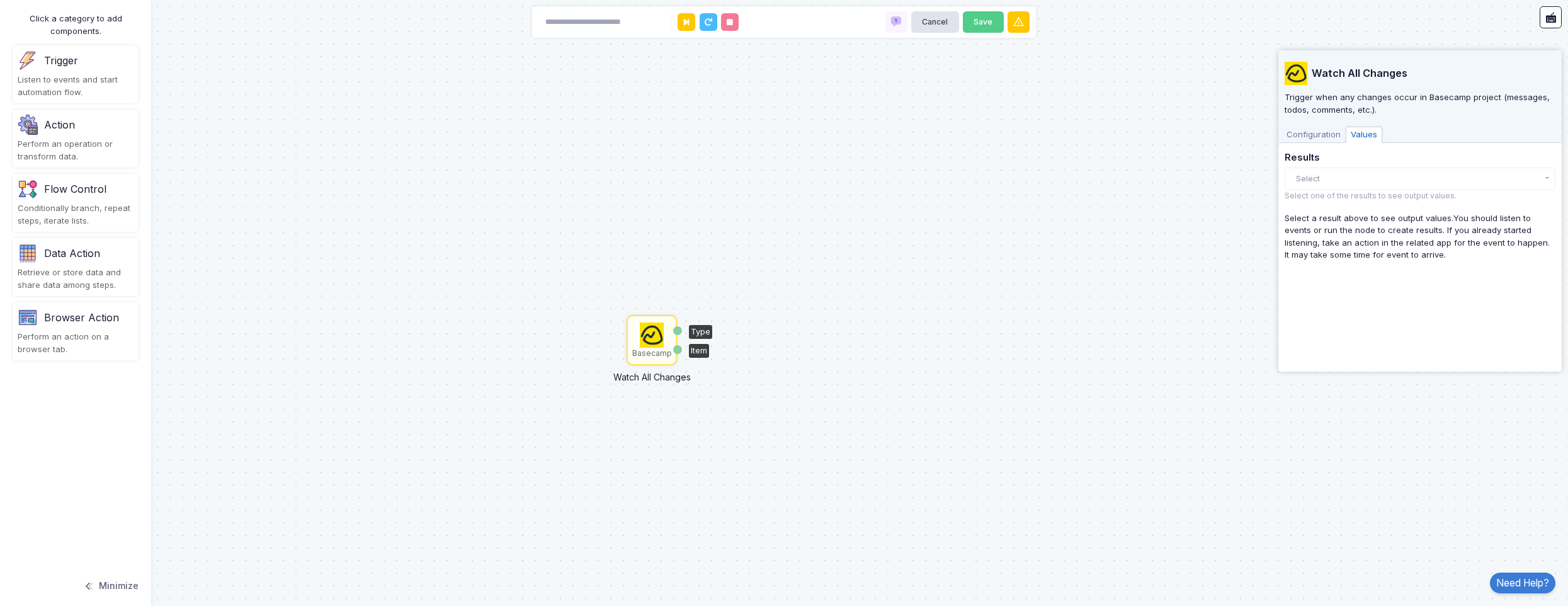
click at [1323, 137] on span "Configuration" at bounding box center [1313, 134] width 64 height 16
